Goal: Navigation & Orientation: Find specific page/section

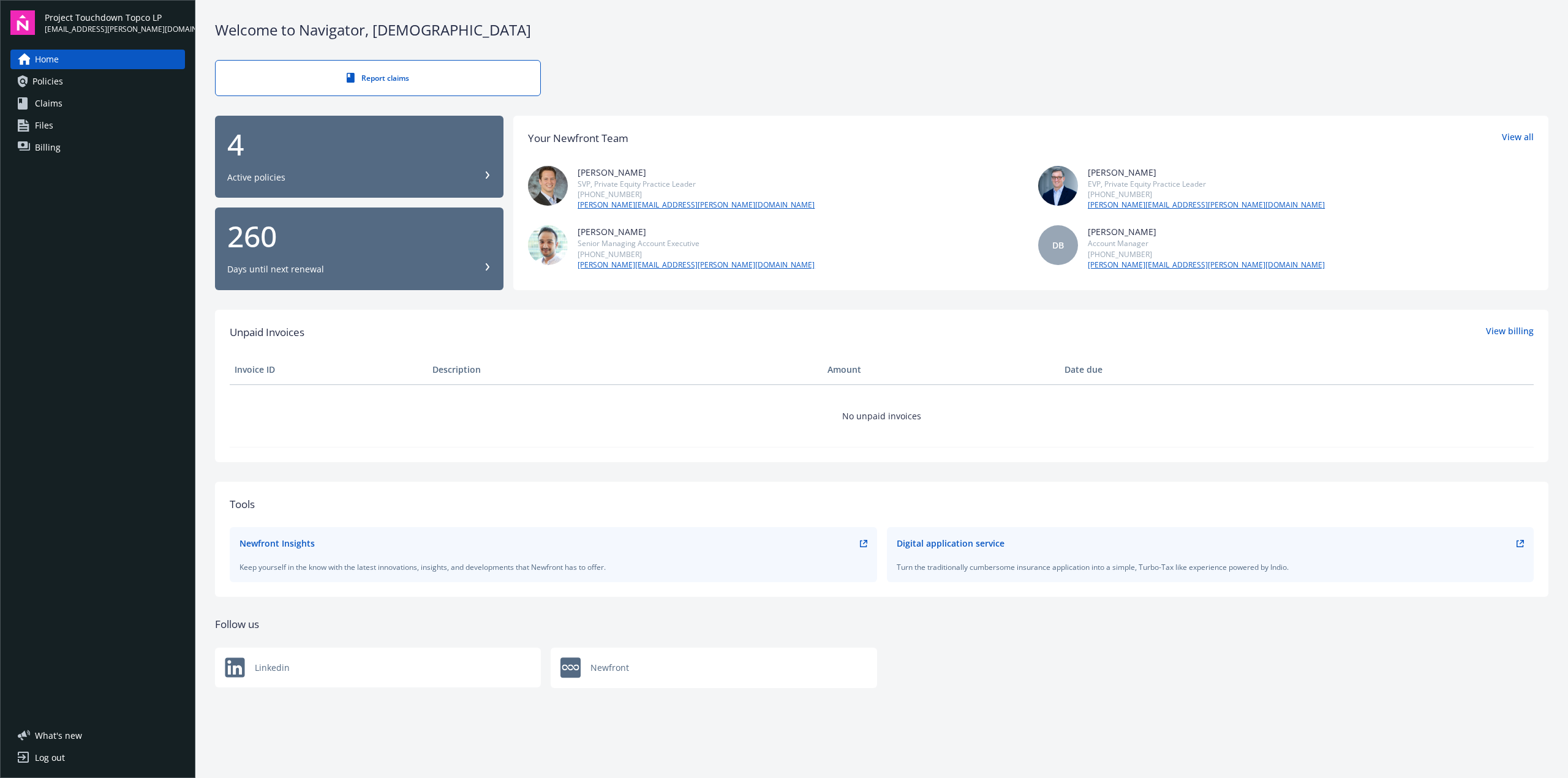
click at [53, 78] on span "Policies" at bounding box center [48, 82] width 31 height 20
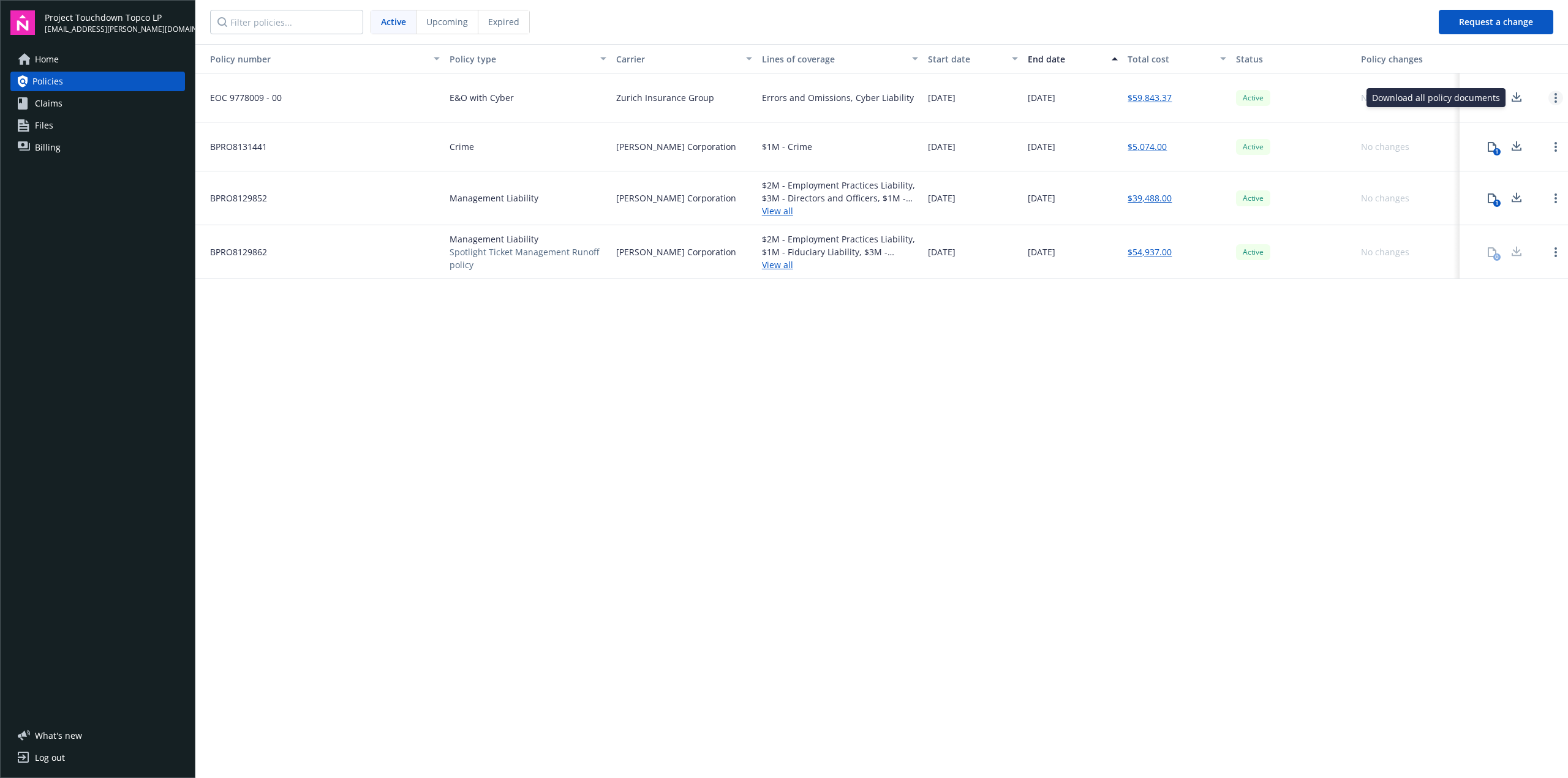
click at [1554, 96] on circle "Open options" at bounding box center [1555, 97] width 3 height 3
click at [1559, 95] on link "Open options" at bounding box center [1555, 98] width 14 height 14
click at [731, 439] on div "Policy number Policy type Carrier Lines of coverage Start date End date Total c…" at bounding box center [882, 410] width 1373 height 732
click at [446, 17] on span "Upcoming" at bounding box center [447, 22] width 41 height 13
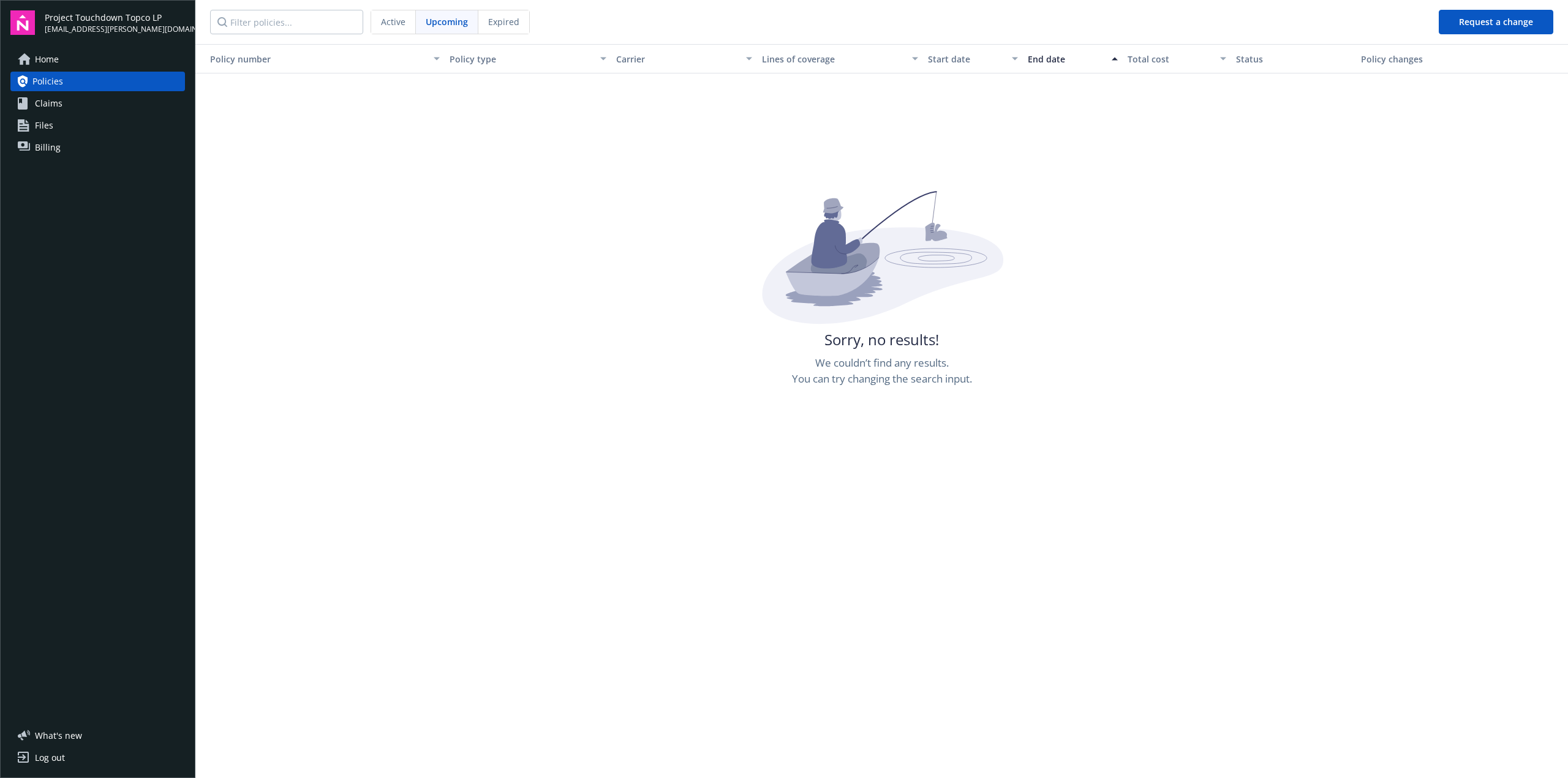
click at [498, 20] on span "Expired" at bounding box center [503, 22] width 32 height 13
click at [403, 23] on span "Active" at bounding box center [393, 22] width 24 height 13
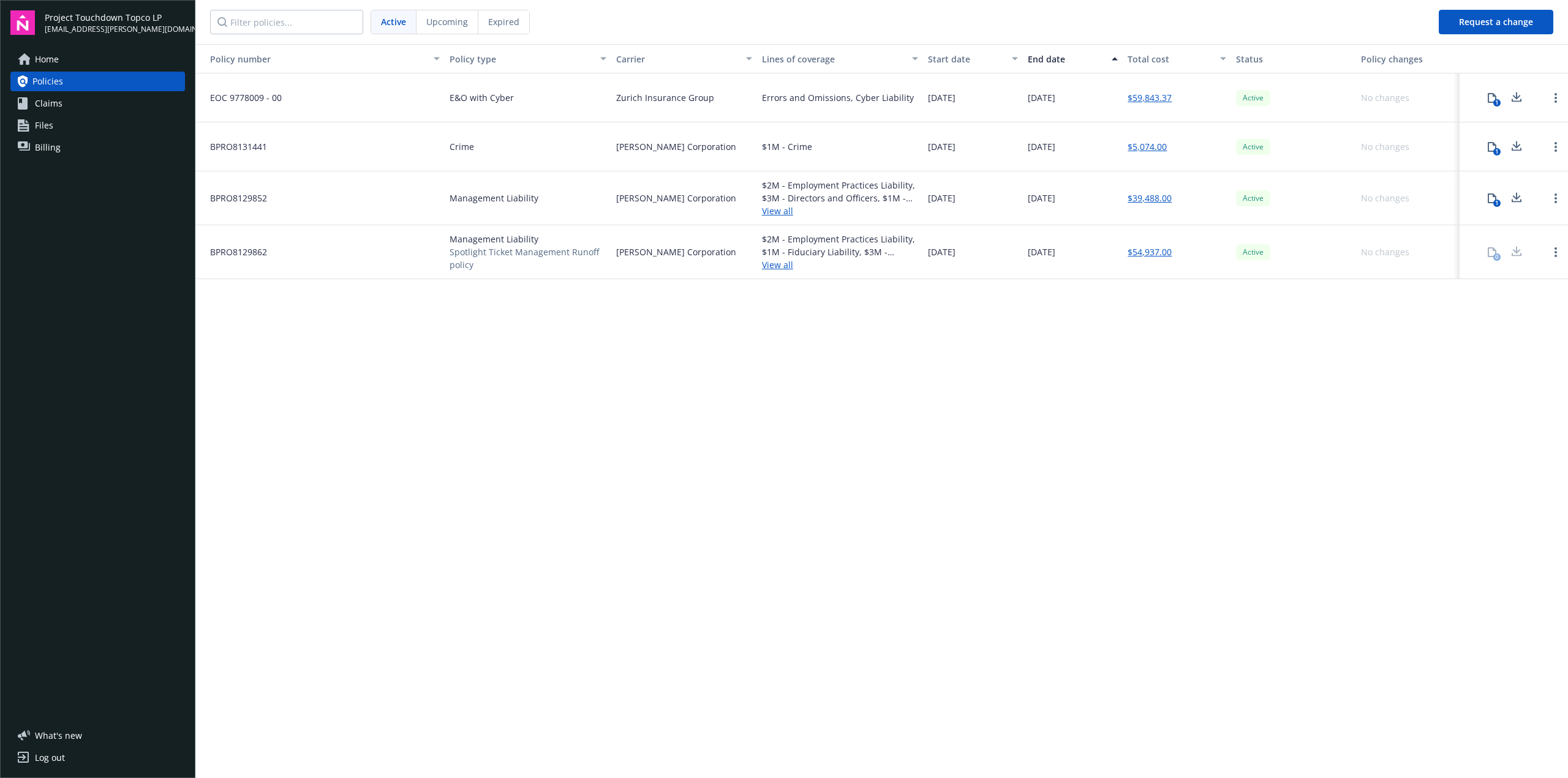
click at [67, 106] on link "Claims" at bounding box center [98, 104] width 175 height 20
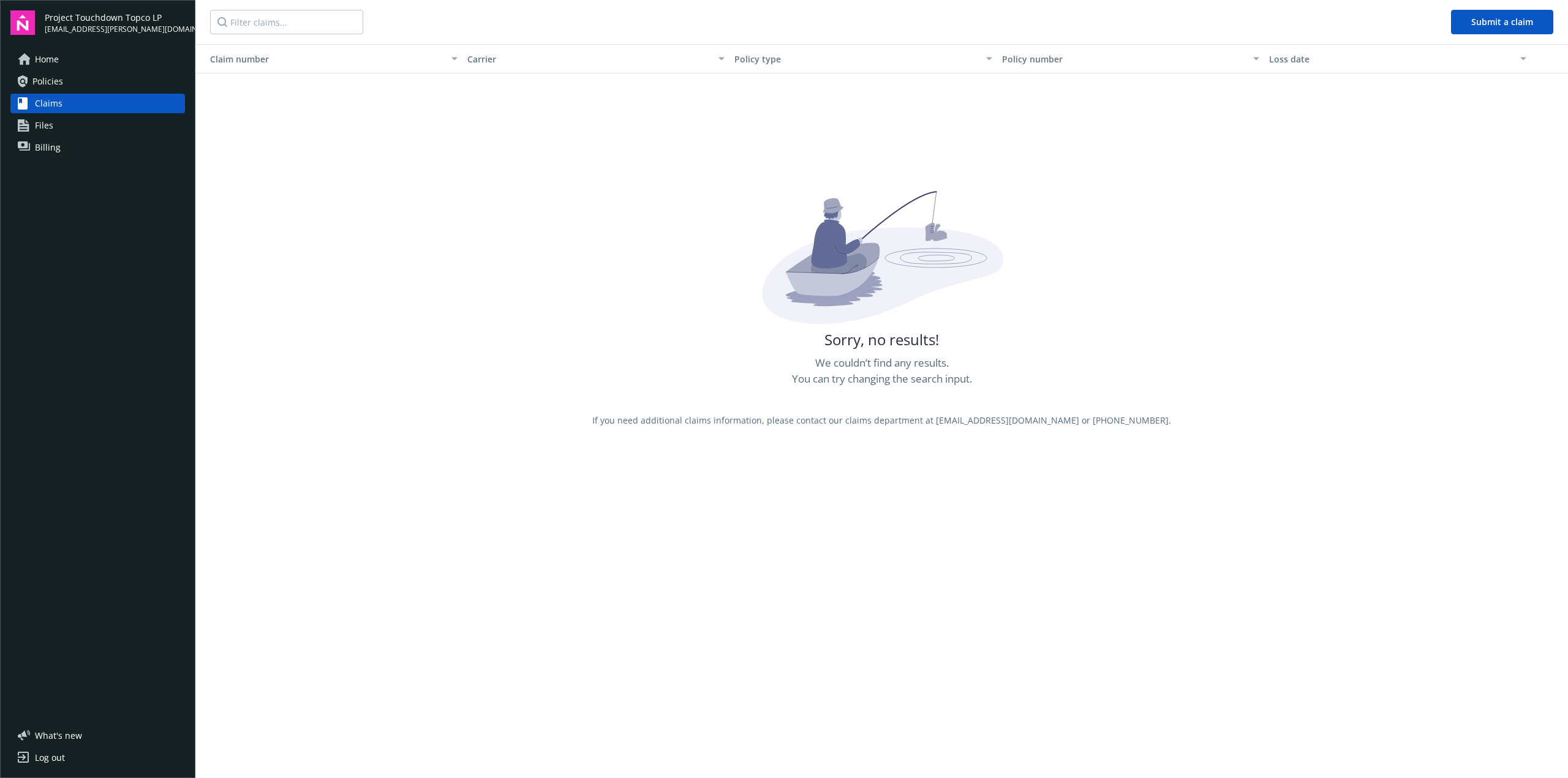
click at [60, 86] on span "Policies" at bounding box center [48, 82] width 31 height 20
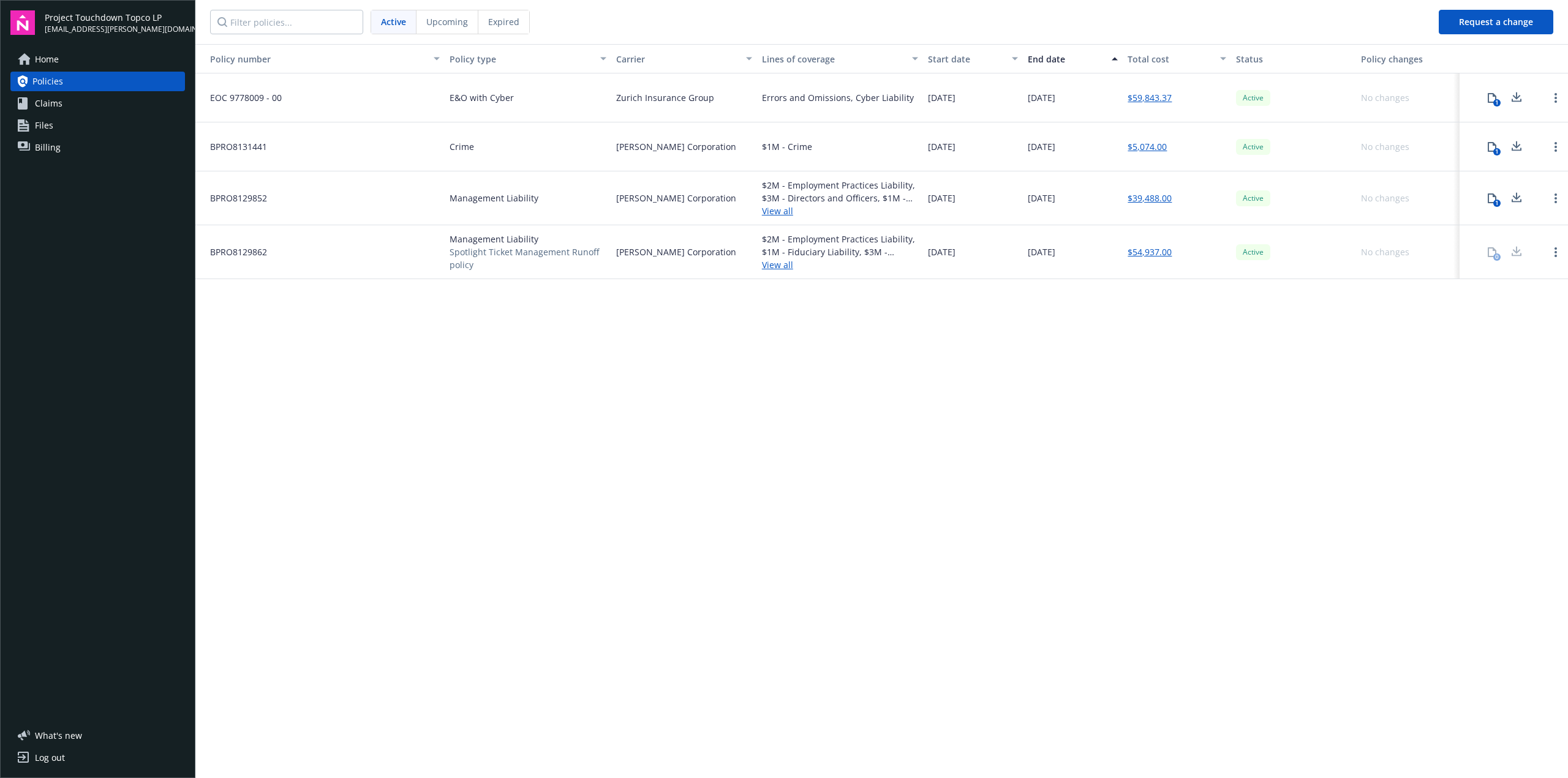
click at [66, 59] on link "Home" at bounding box center [98, 59] width 175 height 20
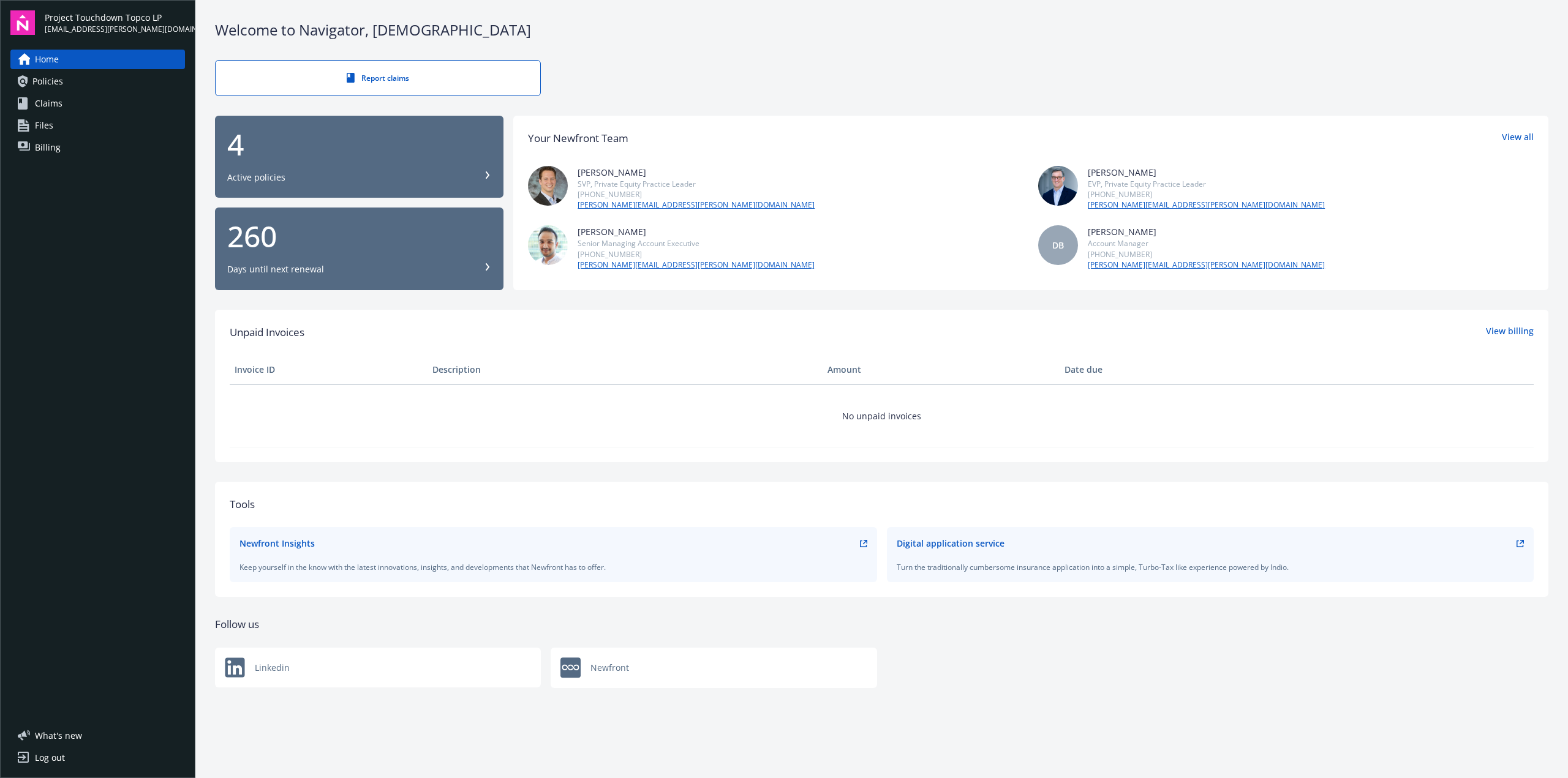
click at [66, 59] on link "Home" at bounding box center [98, 59] width 175 height 20
click at [54, 128] on link "Files" at bounding box center [98, 126] width 175 height 20
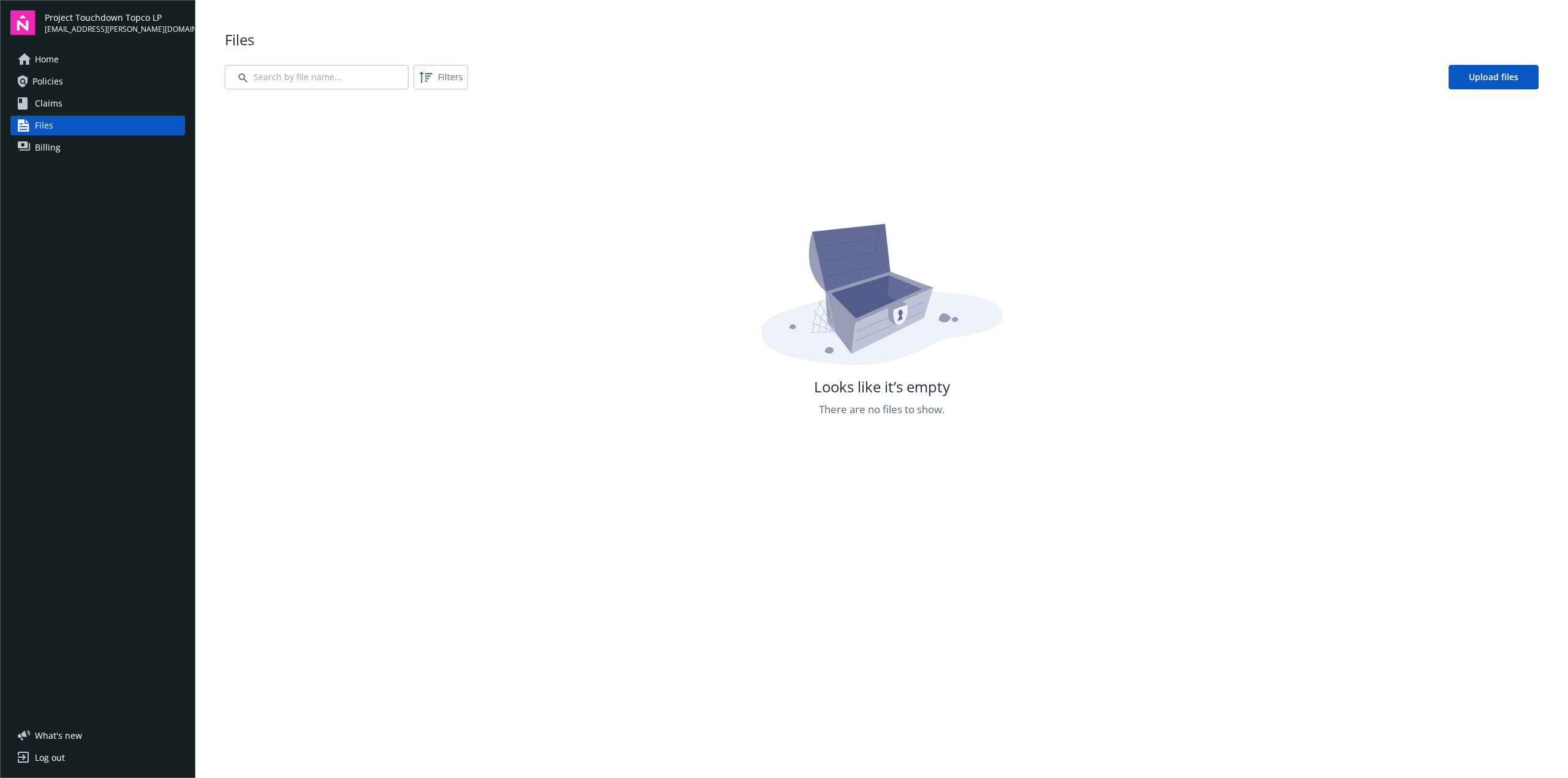
click at [71, 152] on link "Billing" at bounding box center [98, 148] width 175 height 20
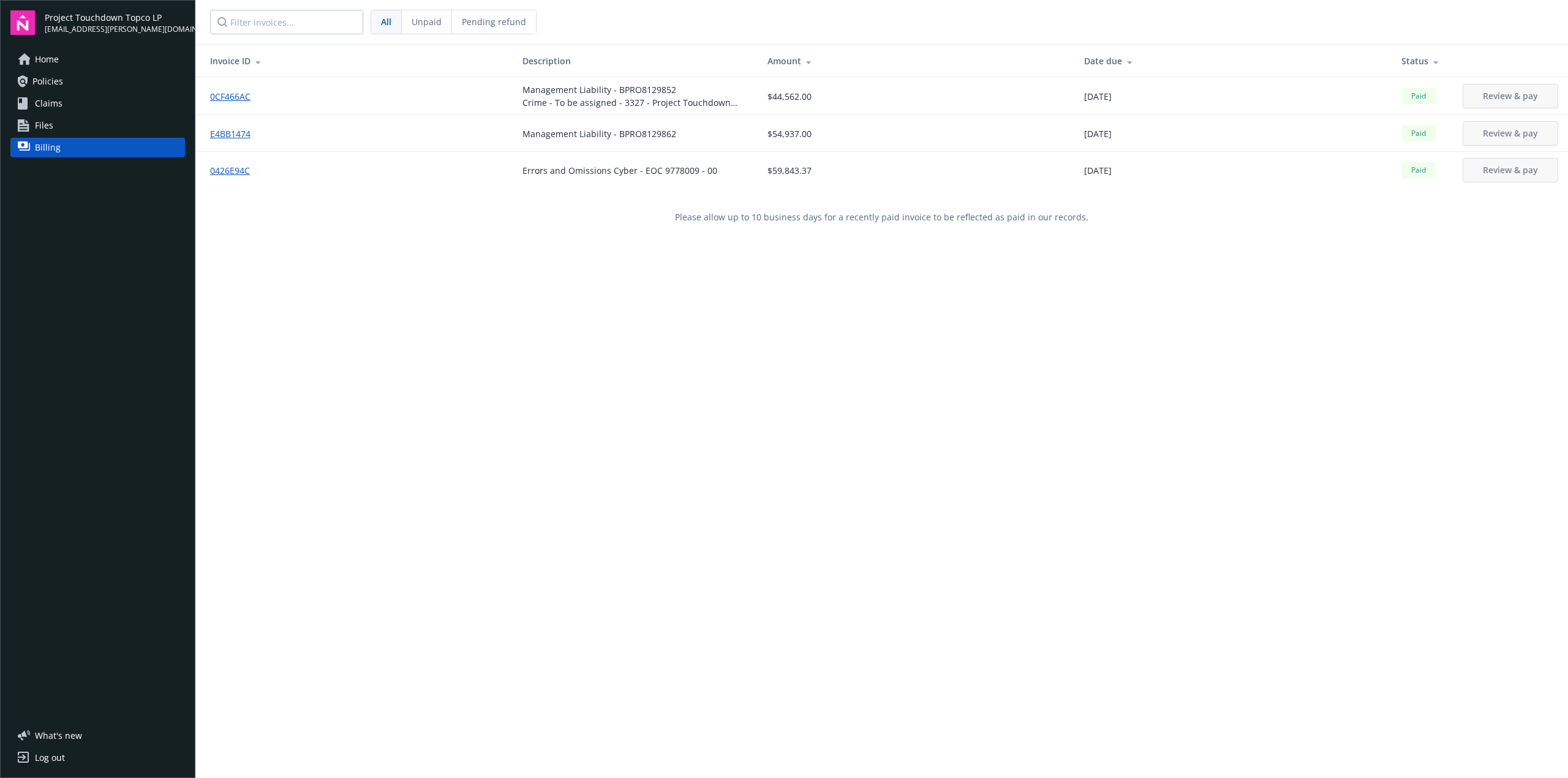
click at [76, 105] on link "Claims" at bounding box center [98, 104] width 175 height 20
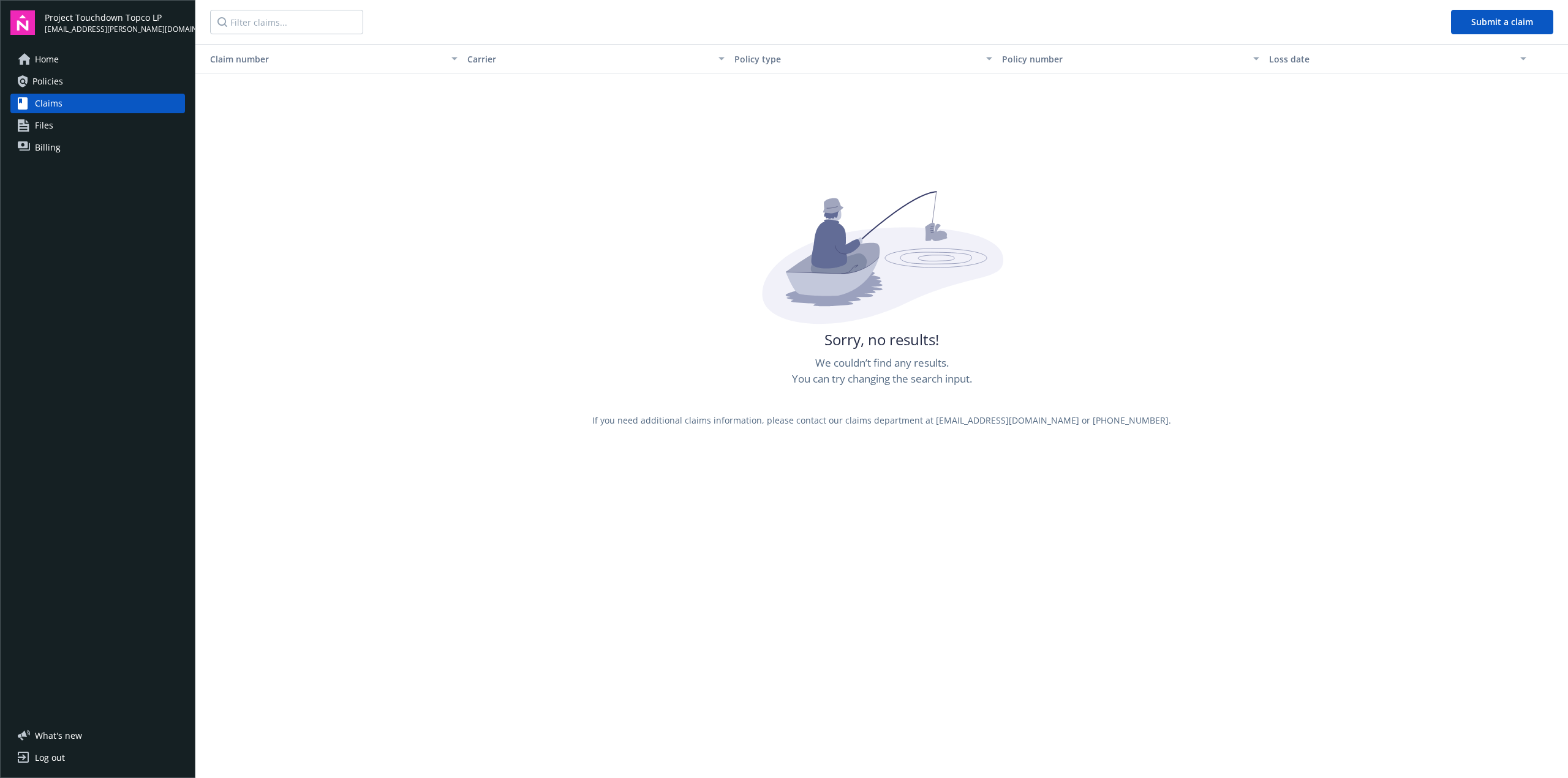
click at [79, 89] on link "Policies" at bounding box center [98, 82] width 175 height 20
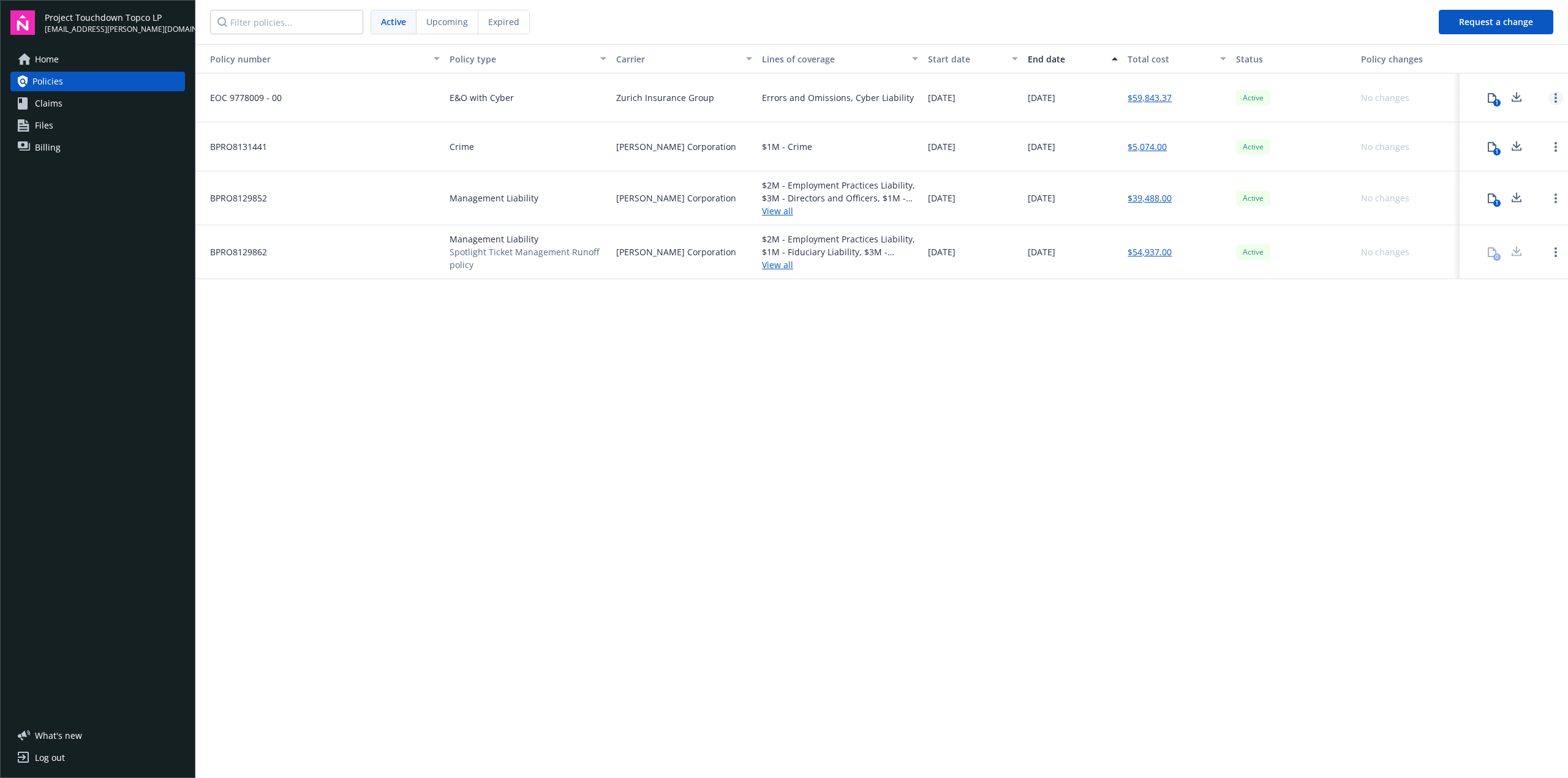
click at [1558, 96] on link "Open options" at bounding box center [1555, 98] width 14 height 14
click at [1491, 100] on icon at bounding box center [1491, 97] width 10 height 10
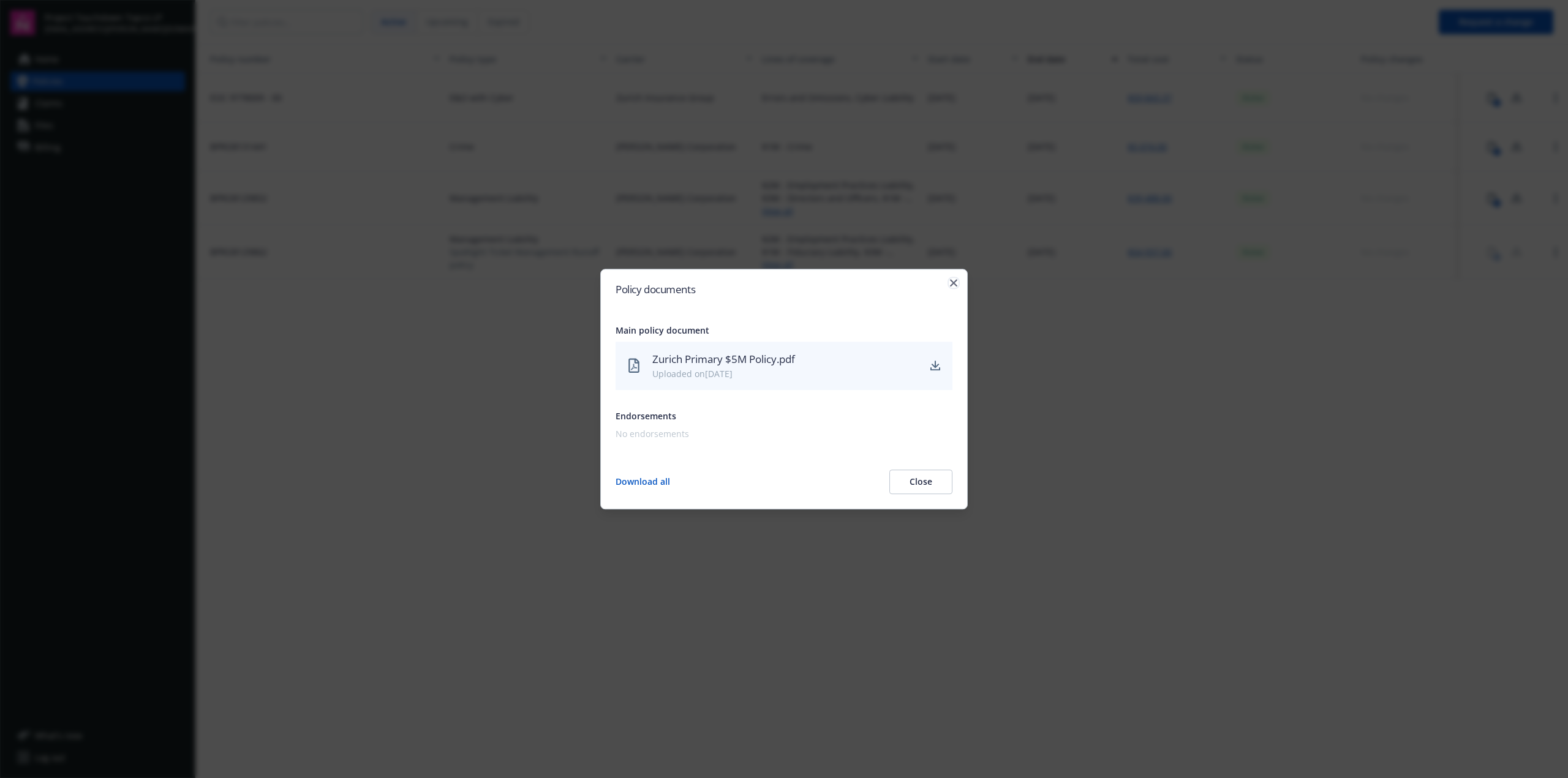
click at [950, 281] on icon "button" at bounding box center [954, 283] width 7 height 7
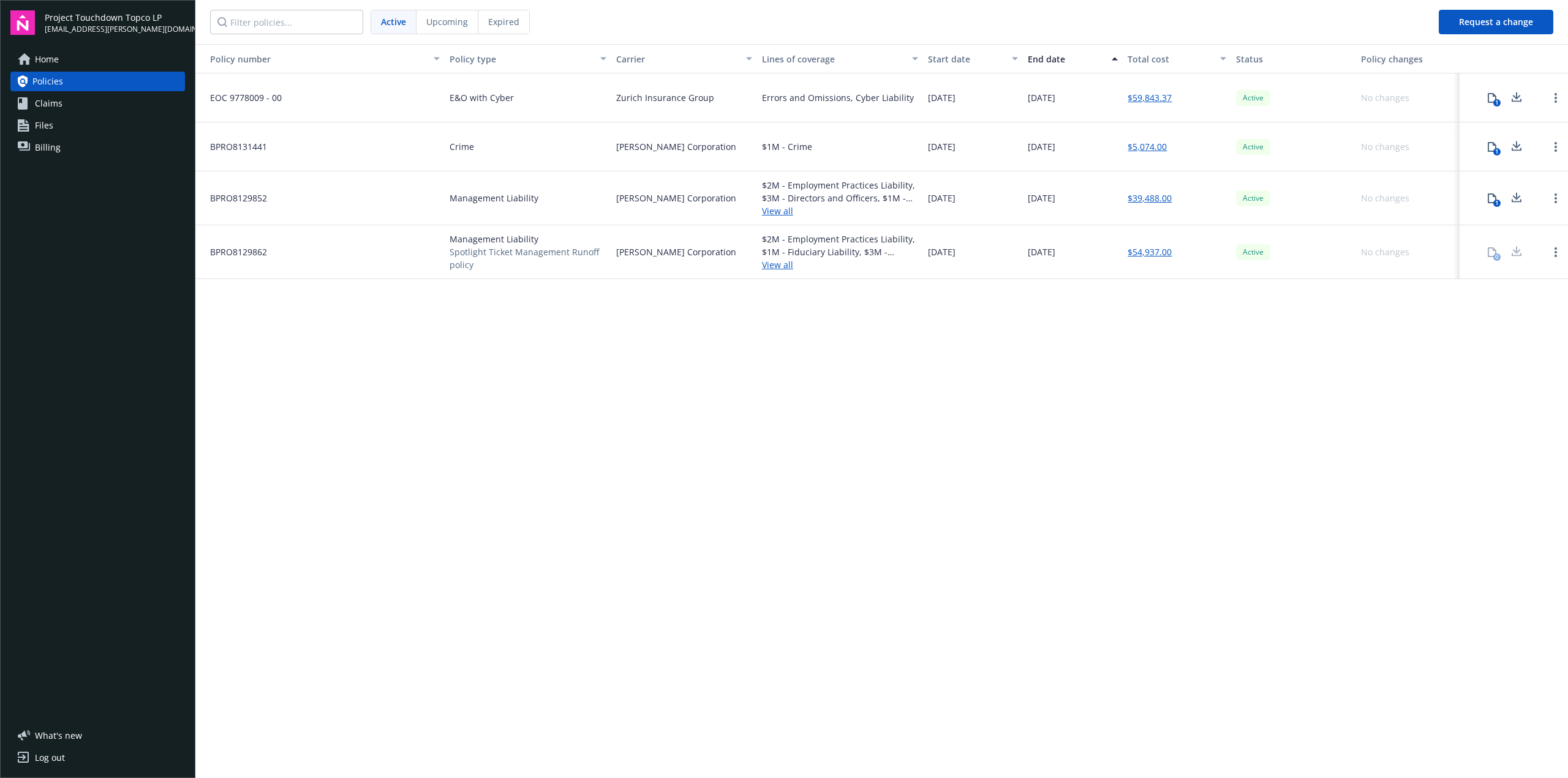
click at [33, 108] on link "Claims" at bounding box center [98, 104] width 175 height 20
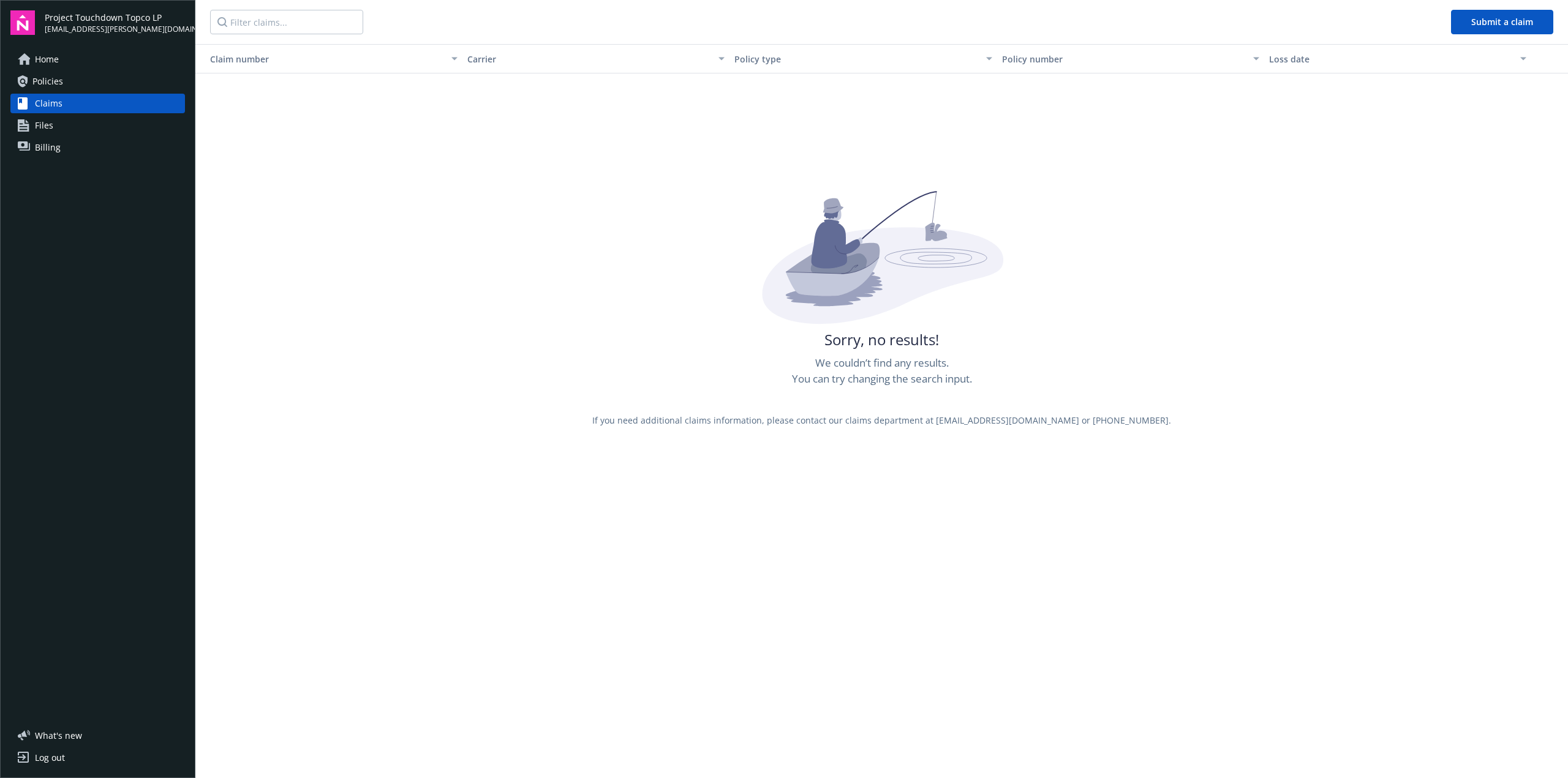
click at [44, 126] on span "Files" at bounding box center [44, 126] width 18 height 20
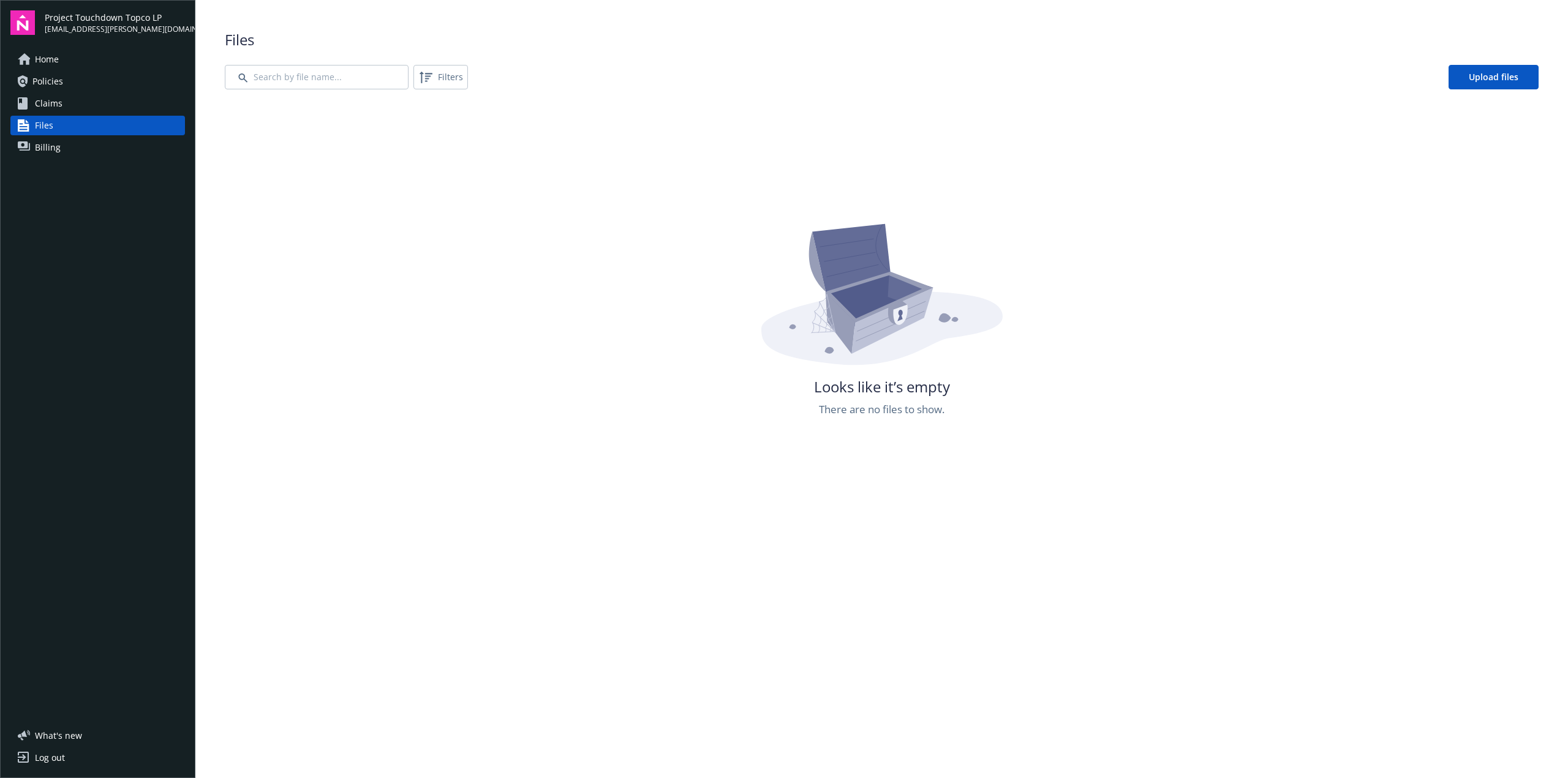
click at [55, 157] on span "Billing" at bounding box center [48, 148] width 26 height 20
